Goal: Browse casually

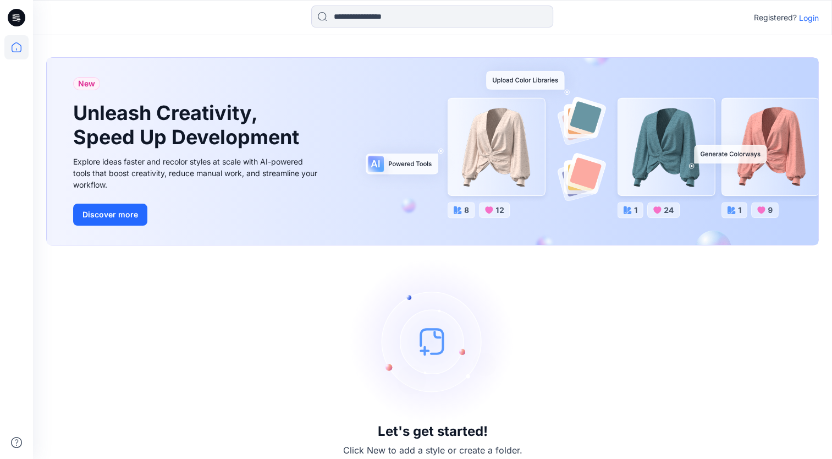
click at [810, 18] on p "Login" at bounding box center [809, 18] width 20 height 12
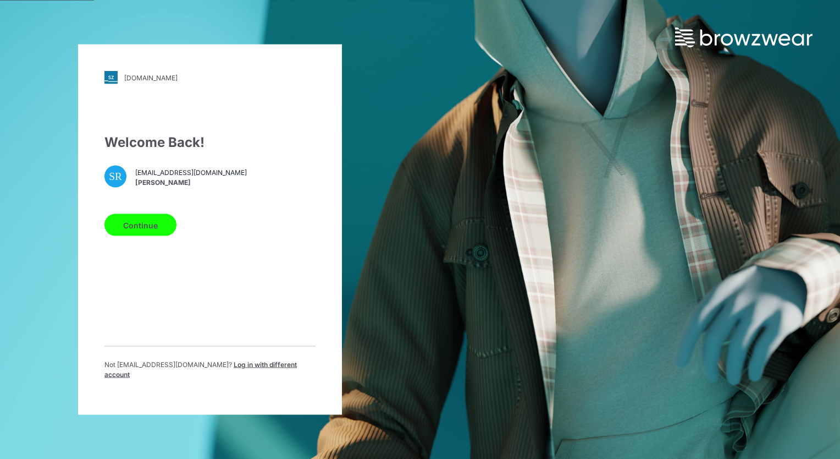
drag, startPoint x: 147, startPoint y: 227, endPoint x: 167, endPoint y: 227, distance: 19.8
click at [147, 227] on button "Continue" at bounding box center [141, 225] width 72 height 22
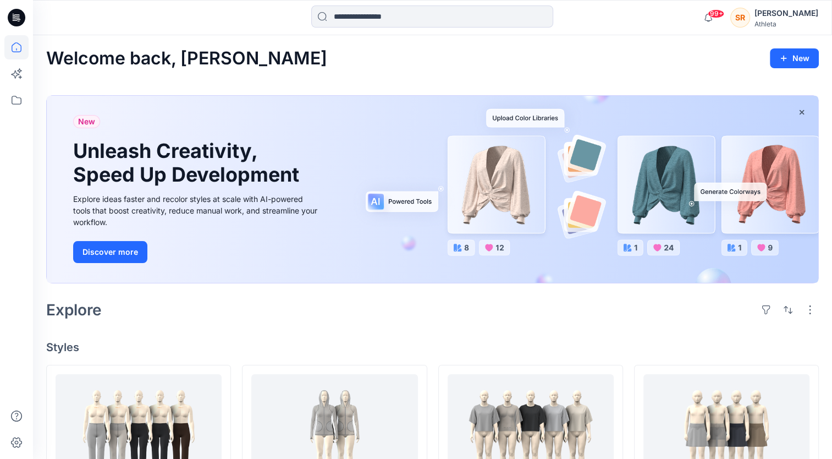
scroll to position [165, 0]
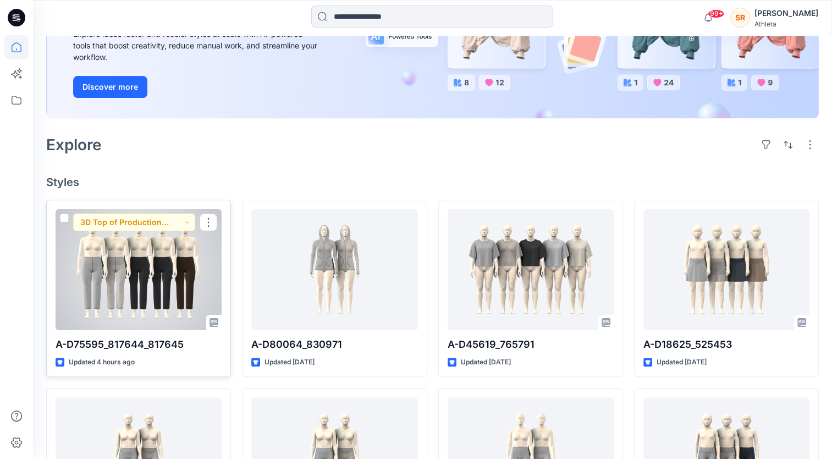
click at [150, 271] on div at bounding box center [139, 269] width 166 height 121
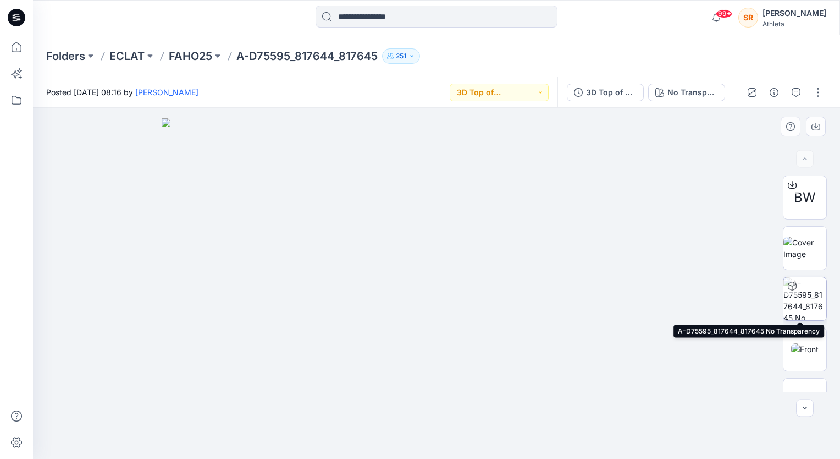
click at [805, 293] on img at bounding box center [805, 298] width 43 height 43
